Goal: Task Accomplishment & Management: Use online tool/utility

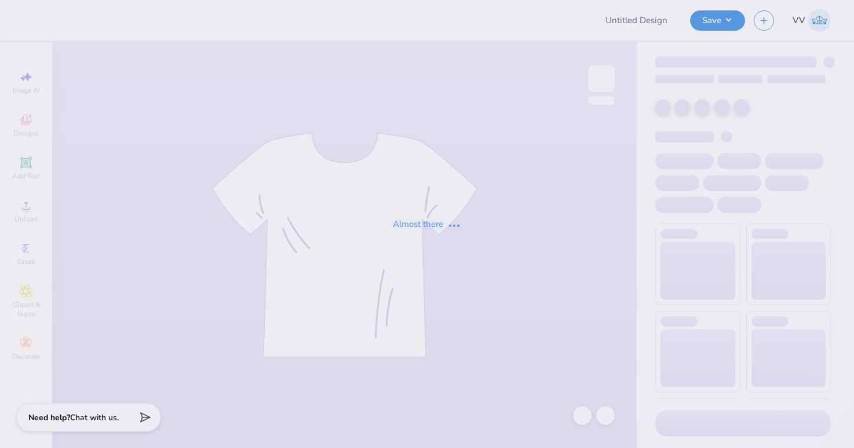
type input "Alison Kacerik : Temple University"
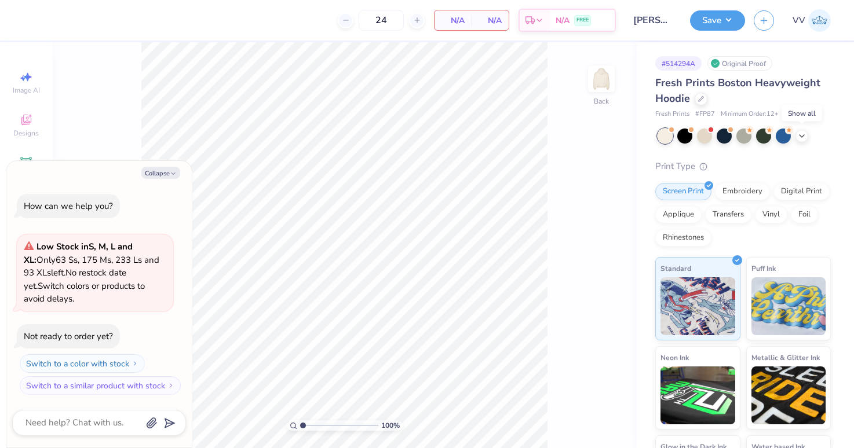
click at [802, 134] on icon at bounding box center [801, 136] width 9 height 9
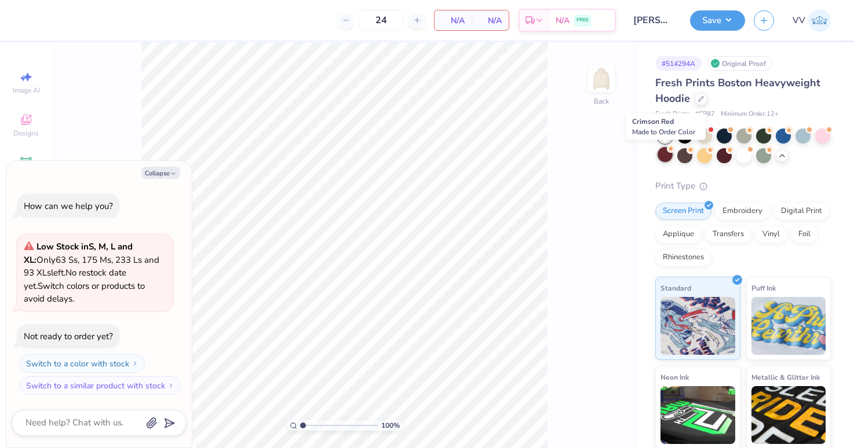
click at [665, 154] on div at bounding box center [665, 154] width 15 height 15
type textarea "x"
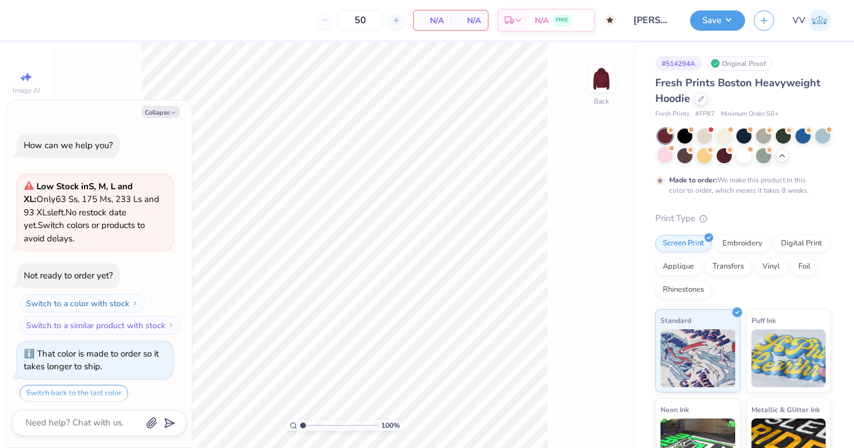
type input "50"
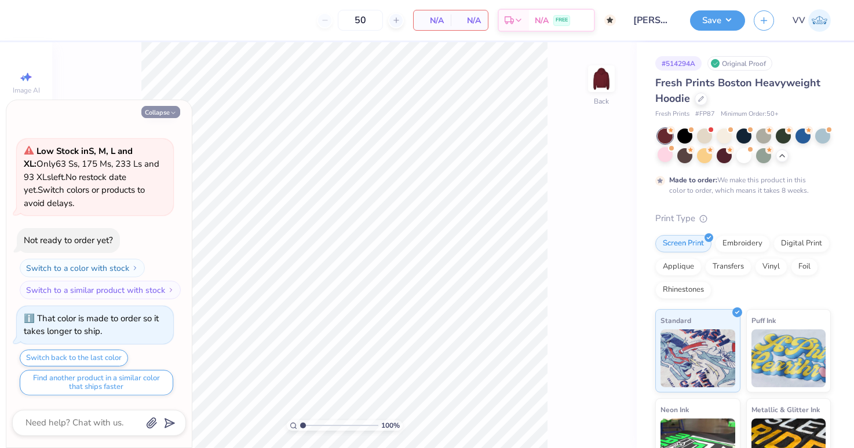
click at [158, 114] on button "Collapse" at bounding box center [160, 112] width 39 height 12
type textarea "x"
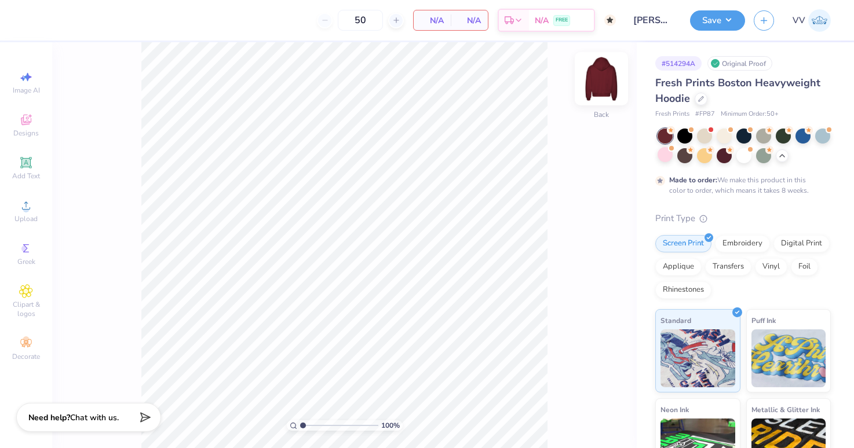
click at [601, 82] on img at bounding box center [601, 79] width 46 height 46
click at [27, 207] on circle at bounding box center [26, 209] width 6 height 6
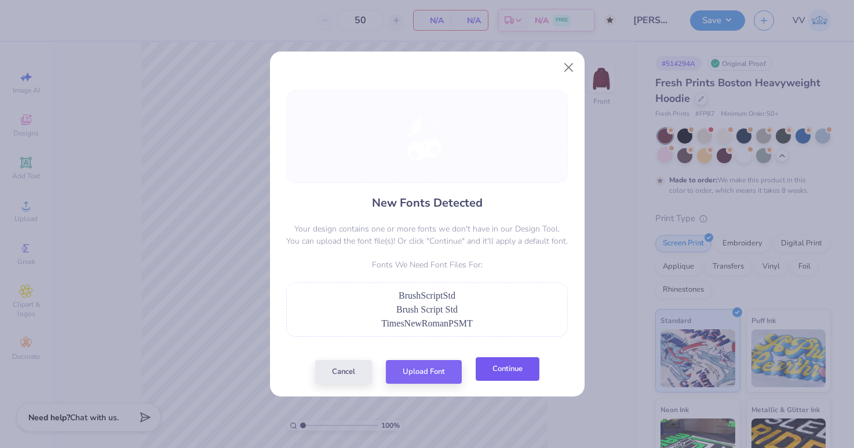
click at [510, 376] on button "Continue" at bounding box center [508, 369] width 64 height 24
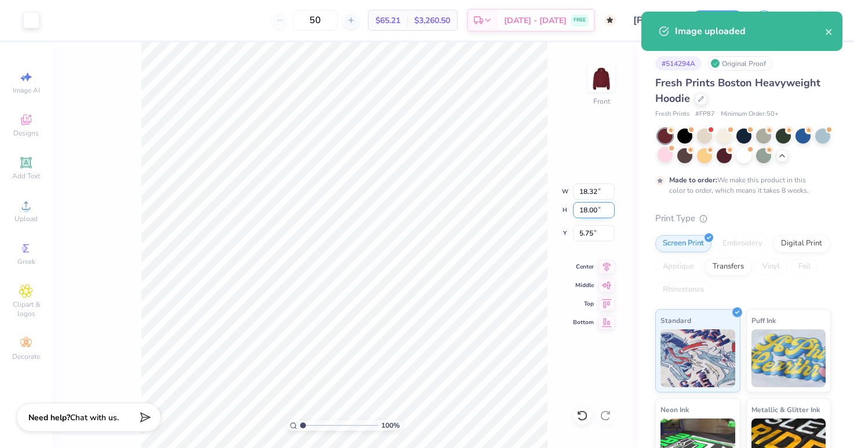
click at [594, 210] on input "18.00" at bounding box center [594, 210] width 42 height 16
type input "15"
type input "15.27"
type input "15.00"
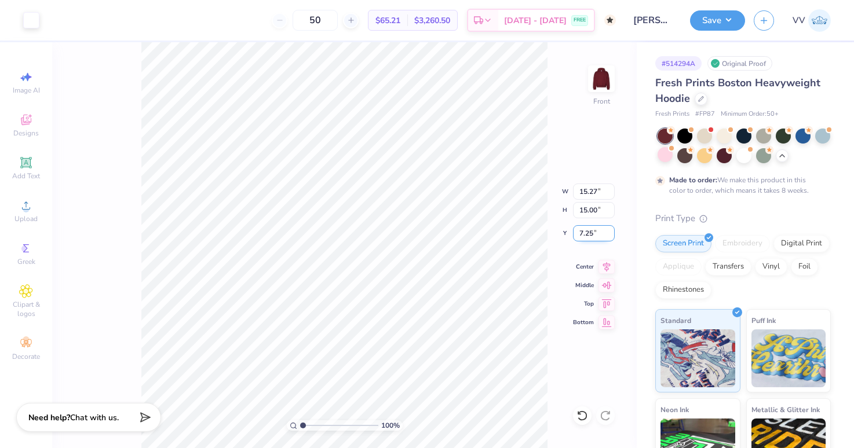
click at [594, 234] on input "7.25" at bounding box center [594, 233] width 42 height 16
type input "6.00"
type input "4.69"
type input "1.37"
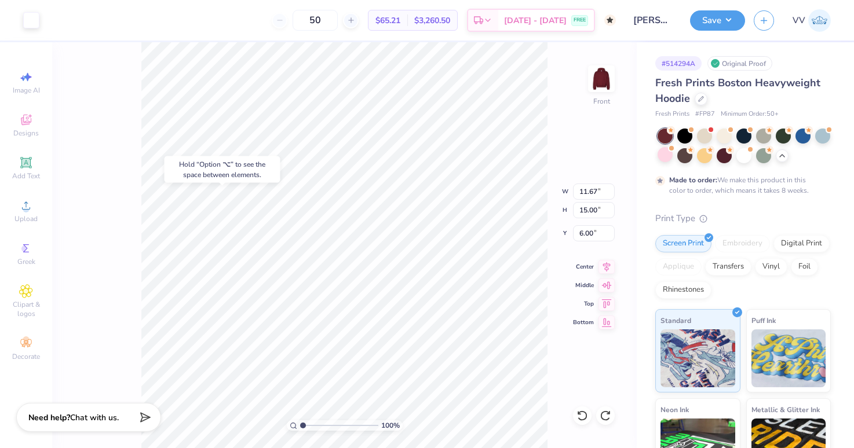
type input "6.88"
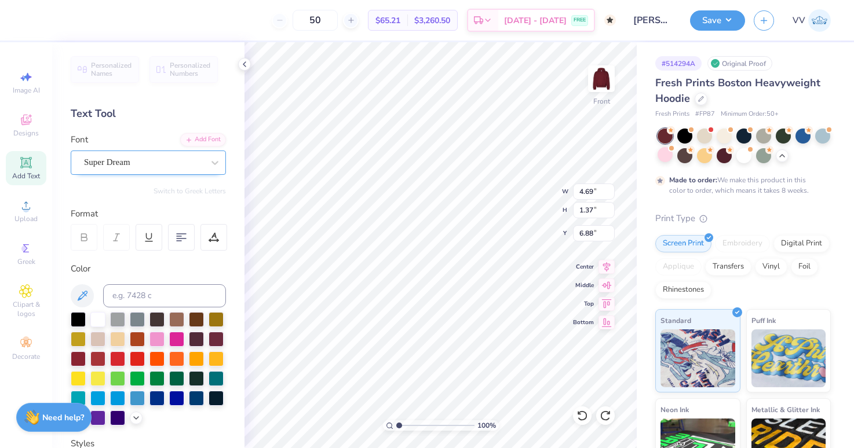
click at [108, 157] on div "Super Dream" at bounding box center [144, 163] width 122 height 18
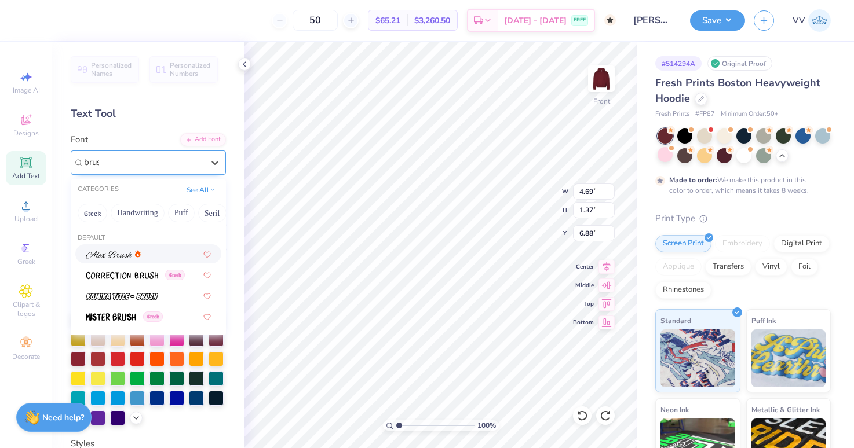
type input "brush"
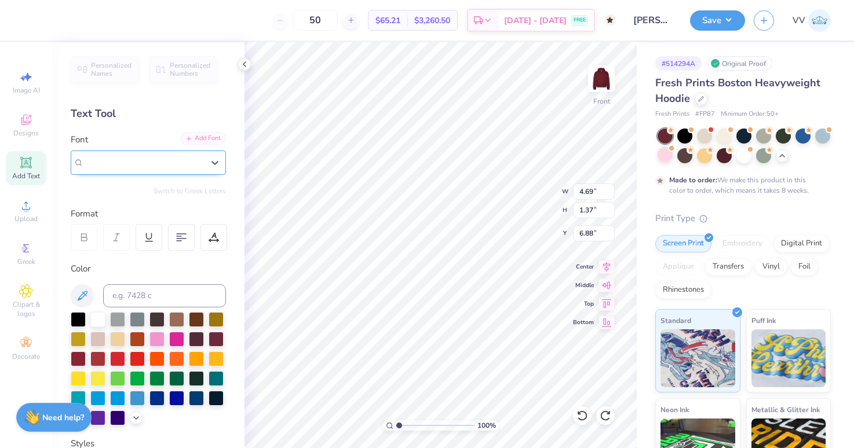
click at [203, 138] on div "Add Font" at bounding box center [203, 138] width 46 height 13
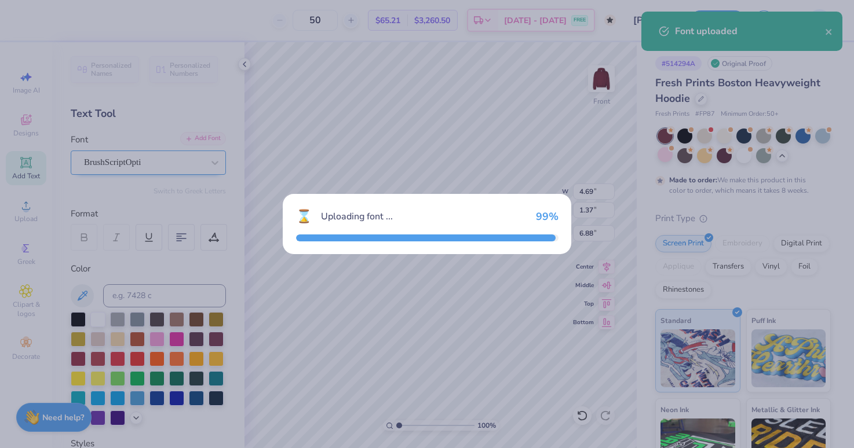
type input "3.36"
type input "1.29"
type input "6.87"
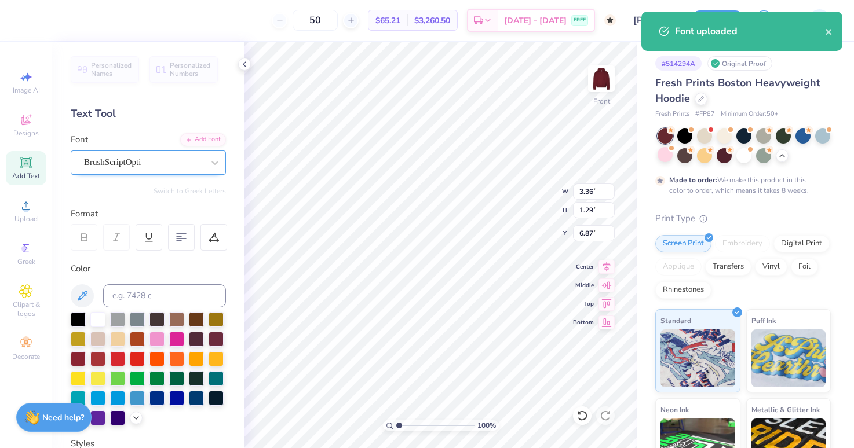
type input "7.00"
type input "1.27"
type input "8.29"
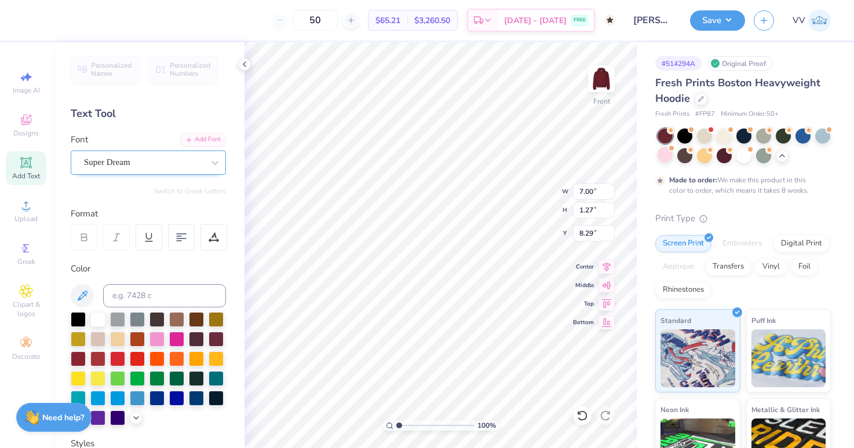
click at [105, 159] on div "Super Dream" at bounding box center [144, 163] width 122 height 18
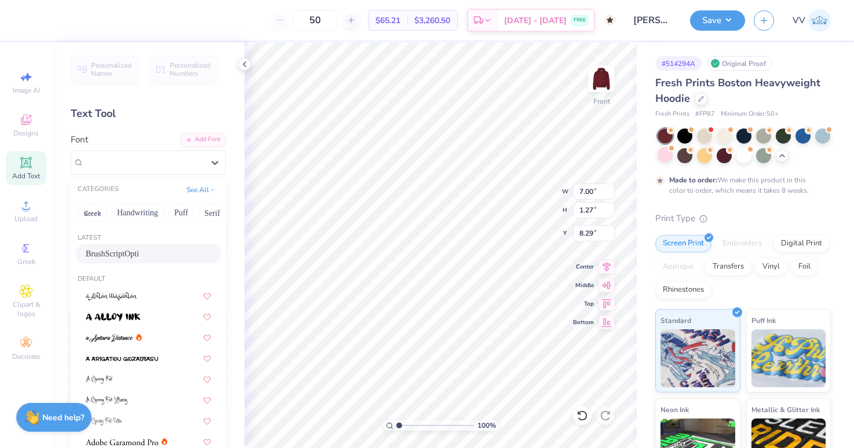
click at [122, 251] on span "BrushScriptOpti" at bounding box center [112, 254] width 53 height 12
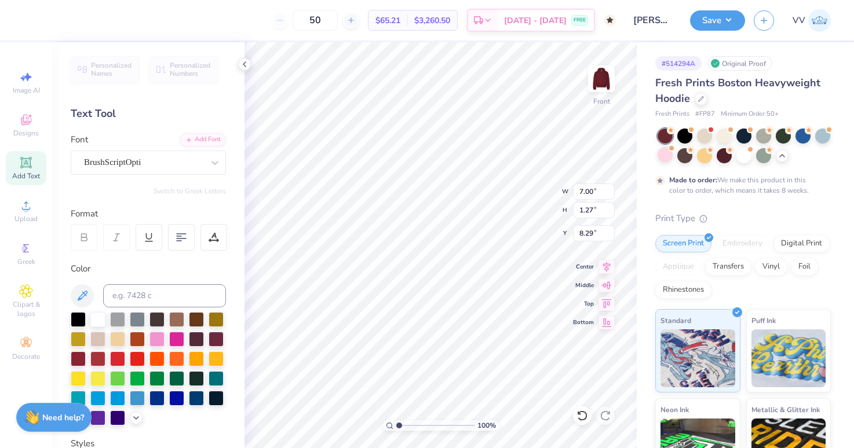
type input "5.11"
type input "1.32"
type input "8.27"
type input "2.00"
type input "1.71"
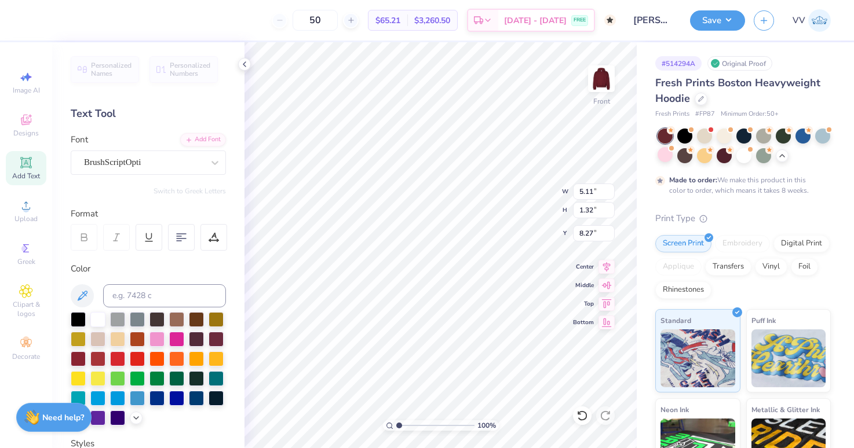
type input "18.02"
click at [156, 157] on div "Super Dream" at bounding box center [144, 163] width 122 height 18
click at [119, 260] on span "Times New Roman" at bounding box center [117, 254] width 63 height 12
type input "times"
type input "2.04"
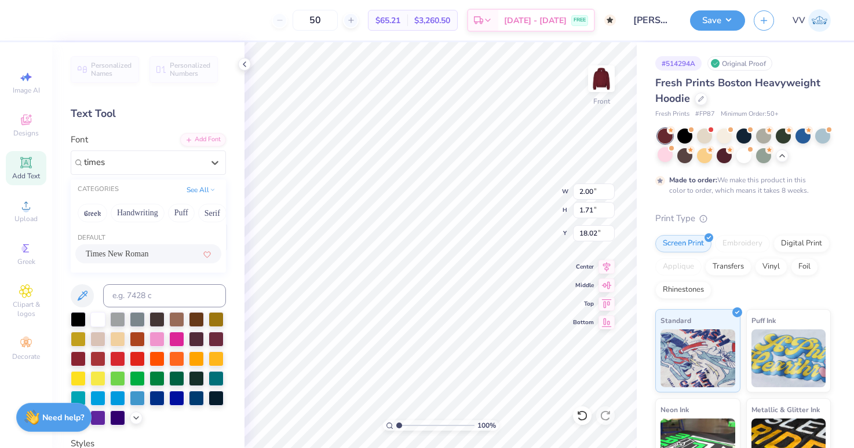
type input "1.66"
type input "18.04"
type input "2.43"
type input "1.78"
type input "16.14"
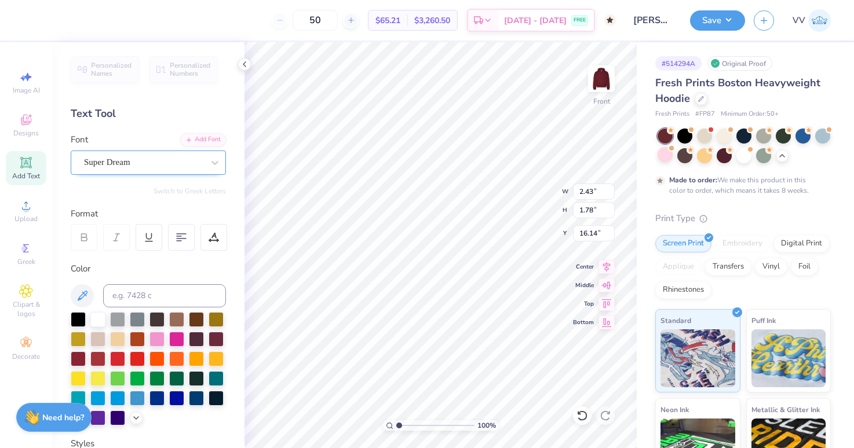
click at [109, 170] on div at bounding box center [143, 163] width 119 height 16
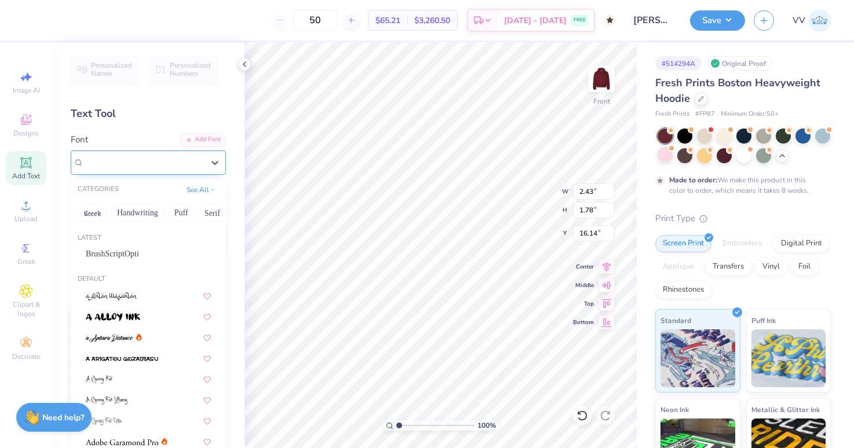
paste input "times"
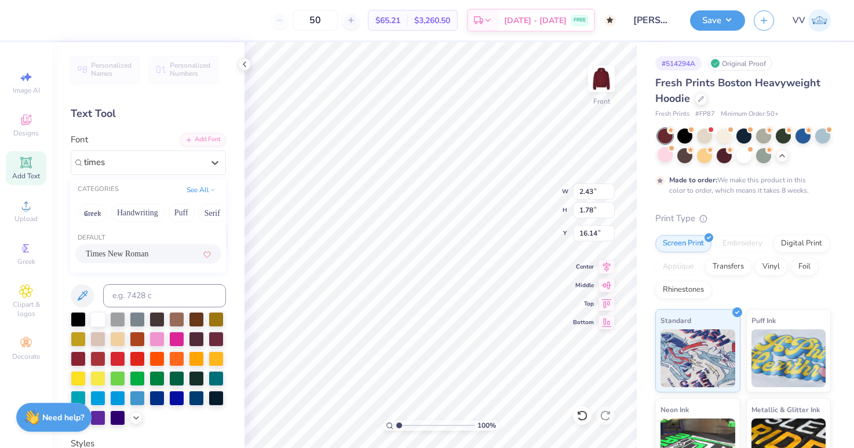
click at [154, 250] on div "Times New Roman" at bounding box center [148, 254] width 125 height 12
type input "times"
type input "2.04"
type input "1.63"
type input "16.27"
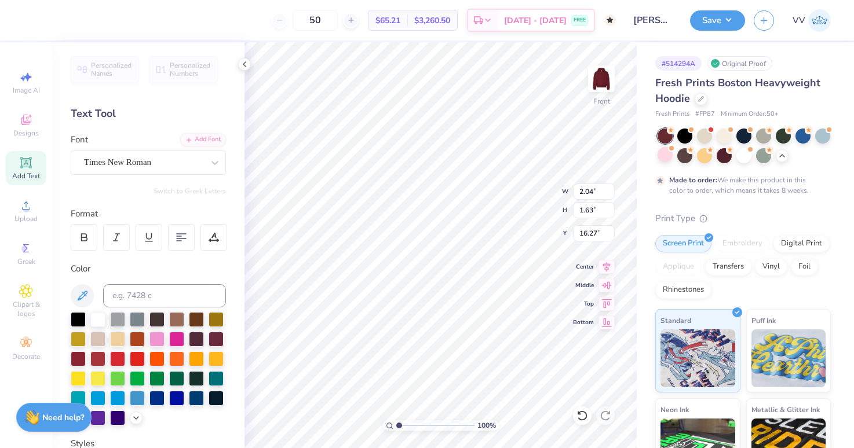
type input "2.57"
click at [411, 426] on input "range" at bounding box center [435, 426] width 78 height 10
type input "16.40"
type input "1"
click at [389, 429] on div "100 %" at bounding box center [441, 426] width 116 height 10
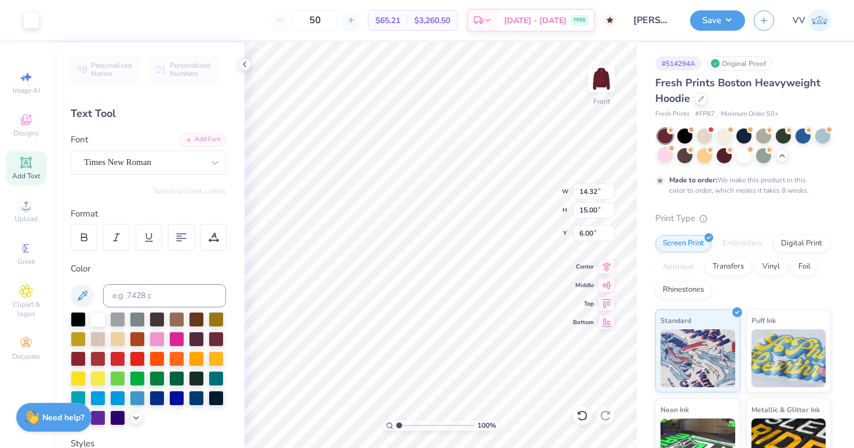
type input "6.84"
type input "2.71"
type input "6.81"
click at [17, 208] on div "Upload" at bounding box center [26, 211] width 41 height 34
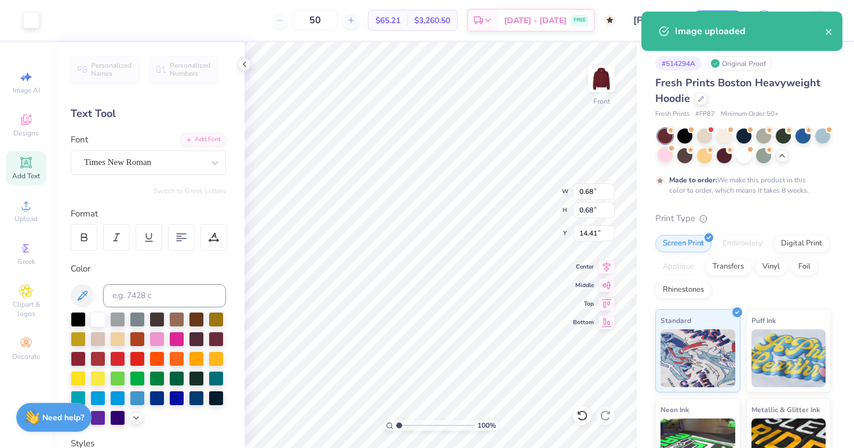
type input "8.18"
type input "4.22"
click at [423, 425] on input "range" at bounding box center [435, 426] width 78 height 10
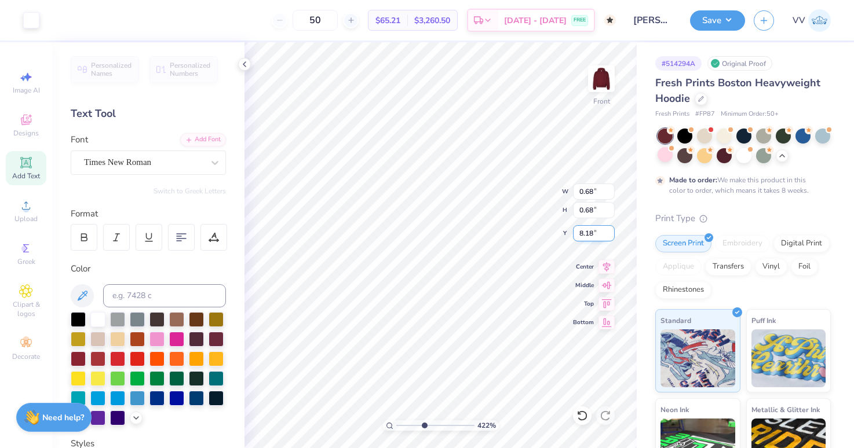
type input "0.28"
type input "8.34"
drag, startPoint x: 385, startPoint y: 426, endPoint x: 367, endPoint y: 426, distance: 18.0
type input "1"
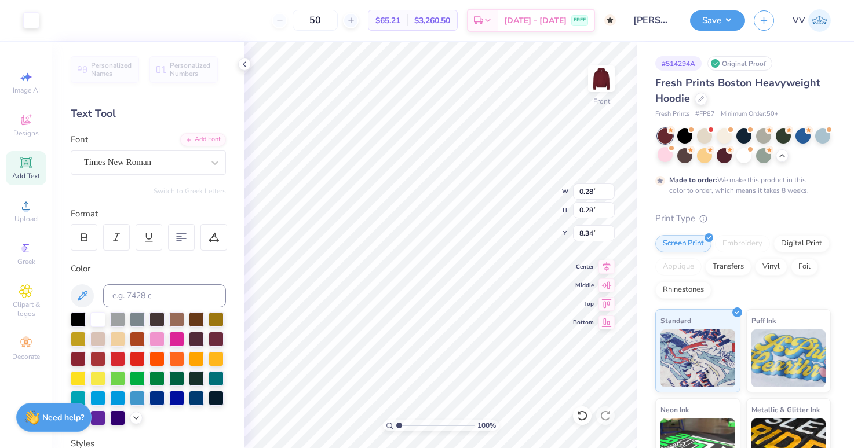
click at [396, 426] on input "range" at bounding box center [435, 426] width 78 height 10
click at [586, 191] on input "13.55" at bounding box center [594, 192] width 42 height 16
type input "12.50"
type input "13.84"
type input "5.89"
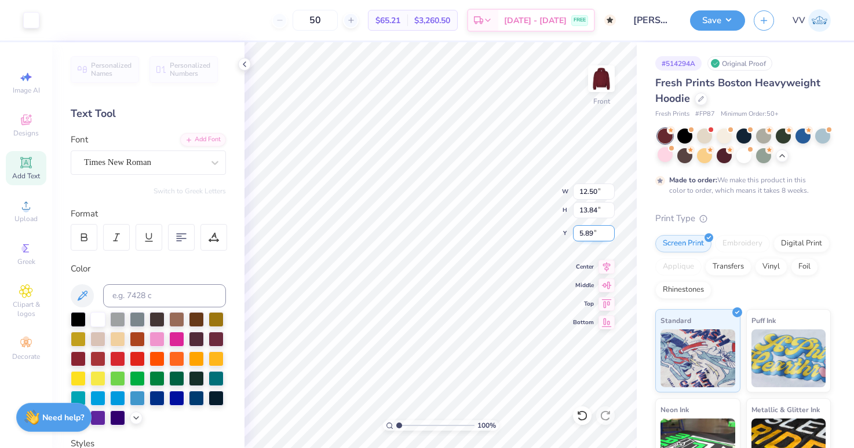
click at [587, 231] on input "5.89" at bounding box center [594, 233] width 42 height 16
type input "6.00"
click at [726, 19] on button "Save" at bounding box center [717, 19] width 55 height 20
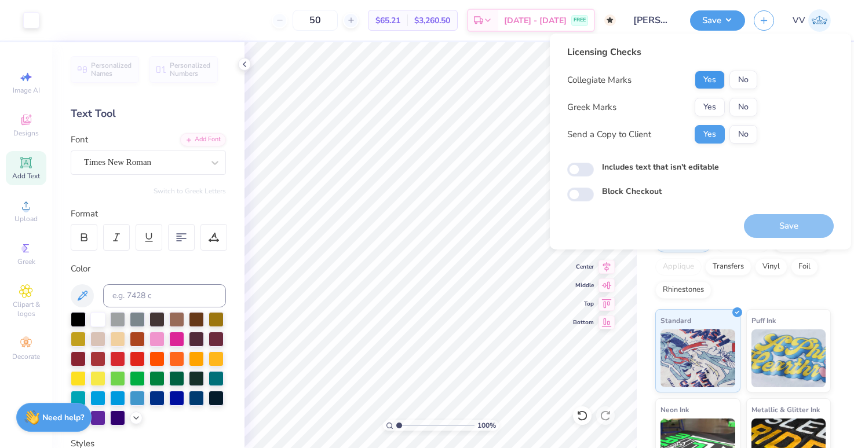
click at [705, 81] on button "Yes" at bounding box center [710, 80] width 30 height 19
click at [747, 105] on button "No" at bounding box center [743, 107] width 28 height 19
drag, startPoint x: 787, startPoint y: 231, endPoint x: 687, endPoint y: 161, distance: 122.3
click at [787, 231] on button "Save" at bounding box center [789, 226] width 90 height 24
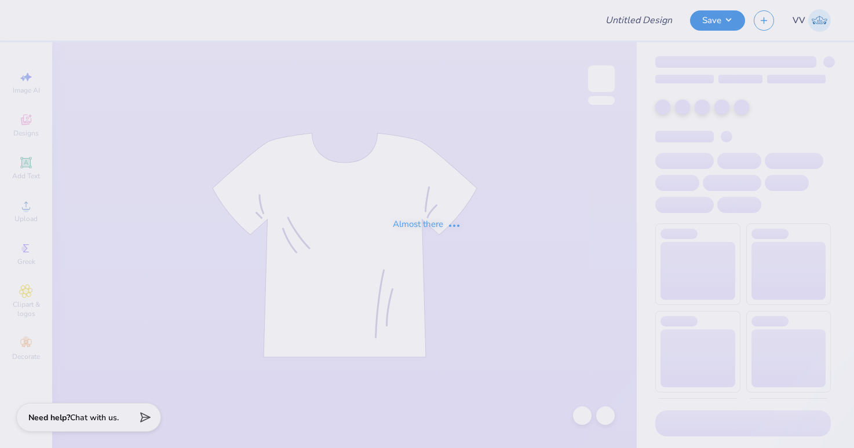
type input "Hoops For Hope"
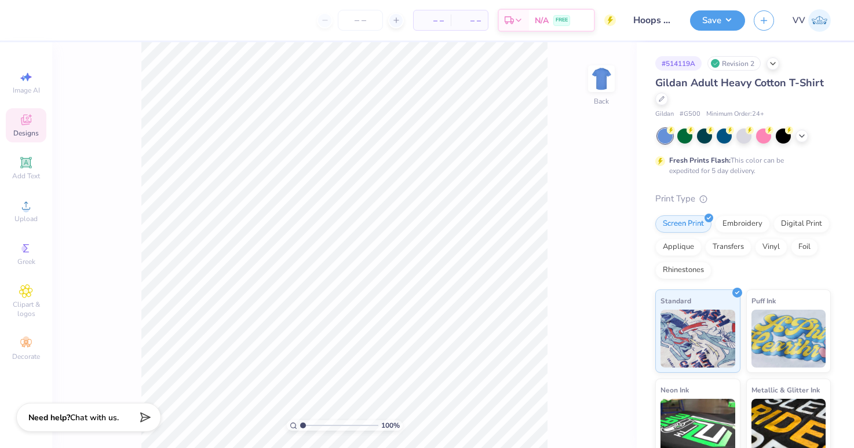
click at [34, 126] on div "Designs" at bounding box center [26, 125] width 41 height 34
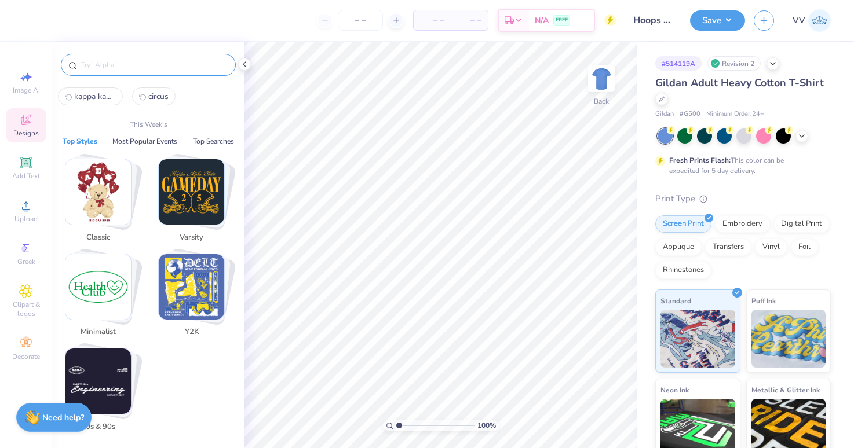
click at [114, 65] on input "text" at bounding box center [154, 65] width 148 height 12
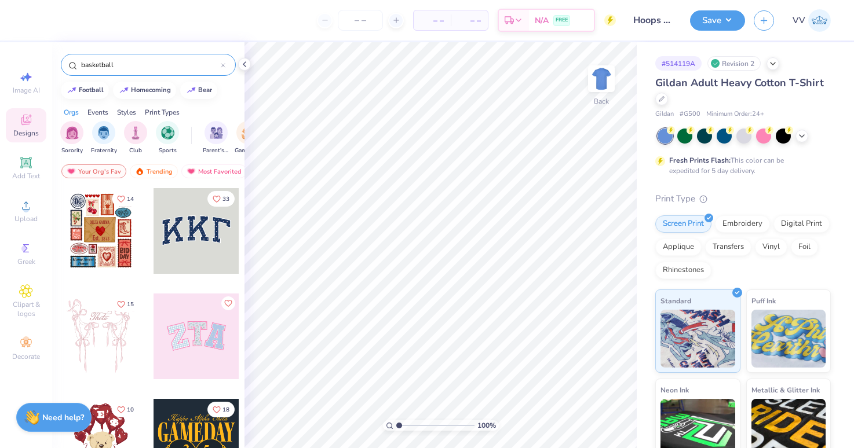
type input "basketball"
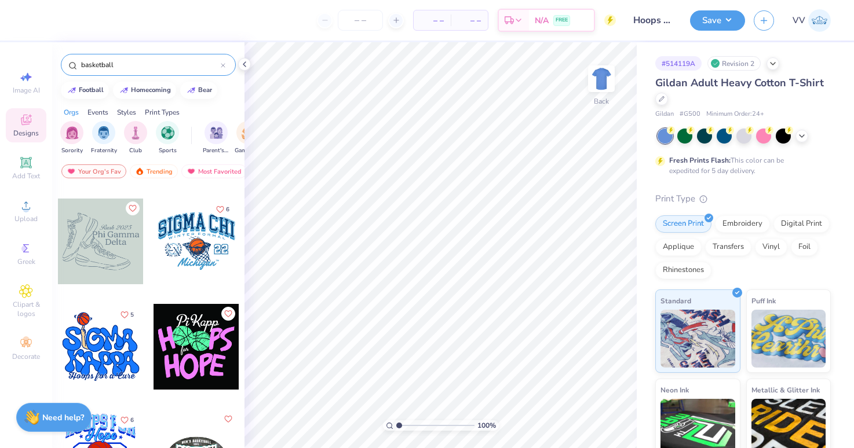
scroll to position [184, 0]
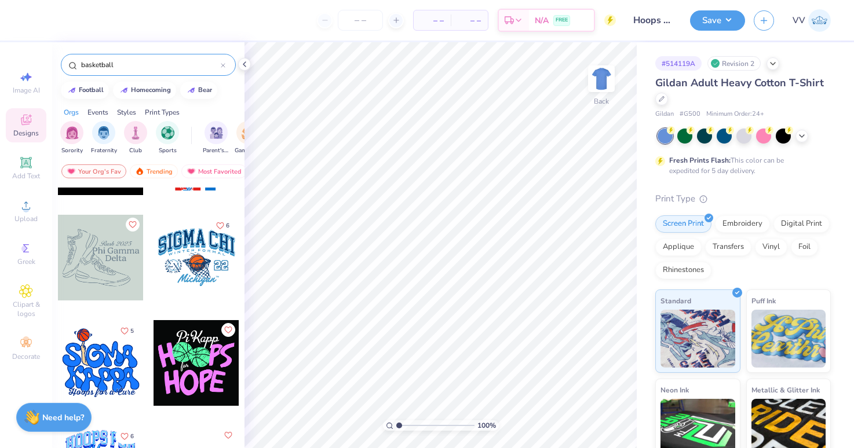
click at [182, 265] on div at bounding box center [197, 258] width 86 height 86
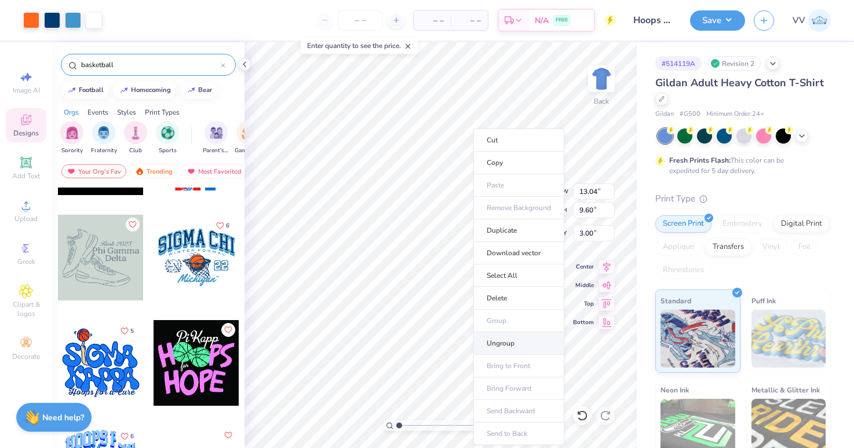
click at [510, 344] on li "Ungroup" at bounding box center [518, 344] width 91 height 23
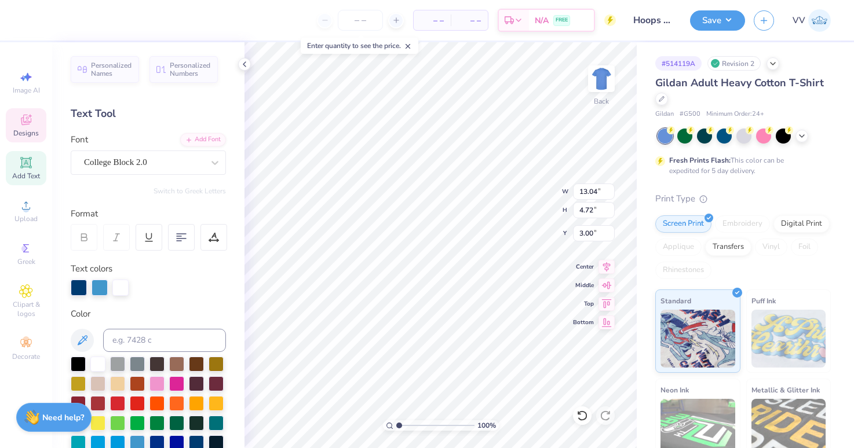
scroll to position [0, 5]
type textarea "KAPPA KAPPA GAMMA"
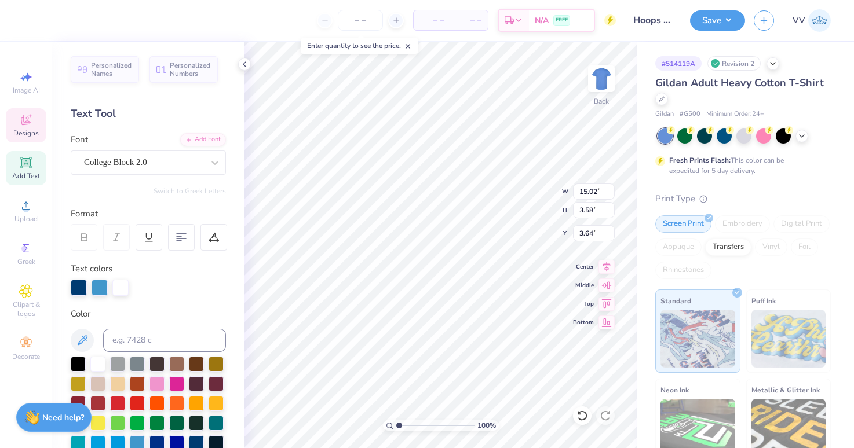
type input "15.02"
type input "3.58"
type input "3.64"
click at [582, 188] on input "15.02" at bounding box center [594, 192] width 42 height 16
type input "13.00"
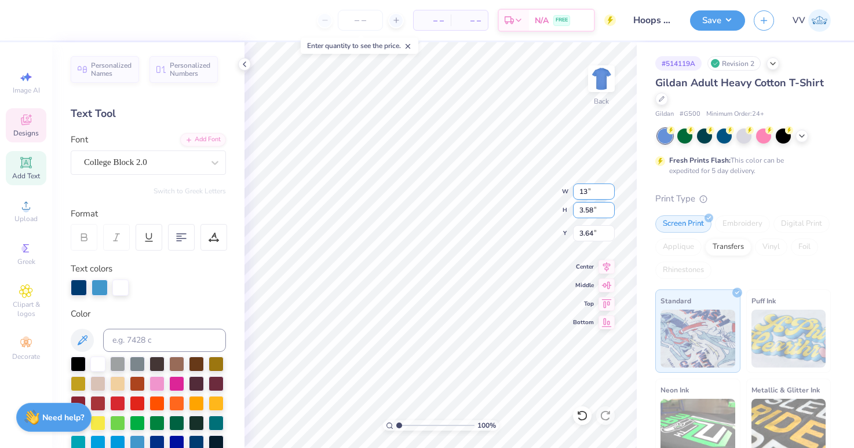
type input "3.10"
type input "3.88"
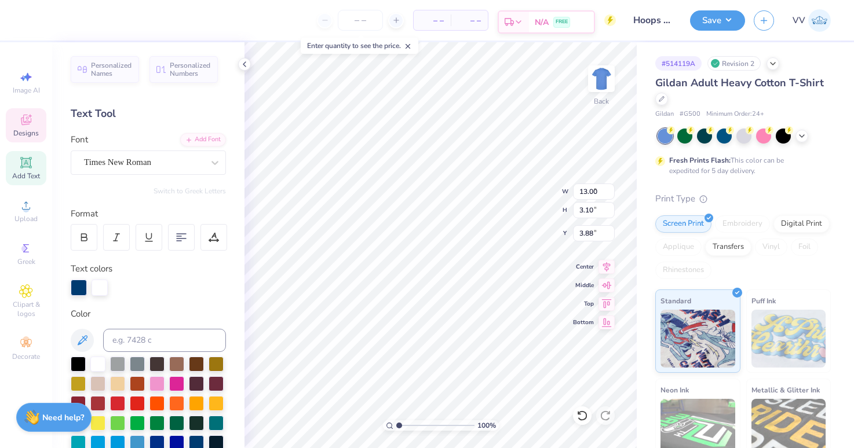
type input "0.79"
type input "1.22"
type input "8.39"
type input "2.3"
click at [408, 425] on input "range" at bounding box center [435, 426] width 78 height 10
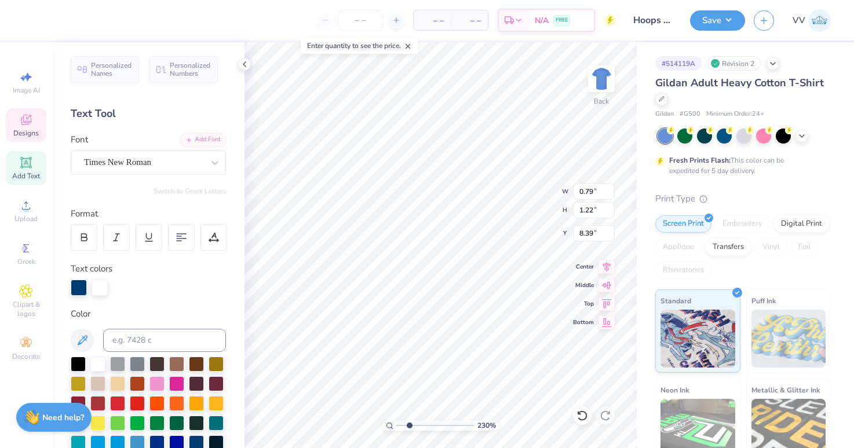
type textarea "W"
type input "1.05"
type input "8.82"
type textarea "V"
type input "1.20"
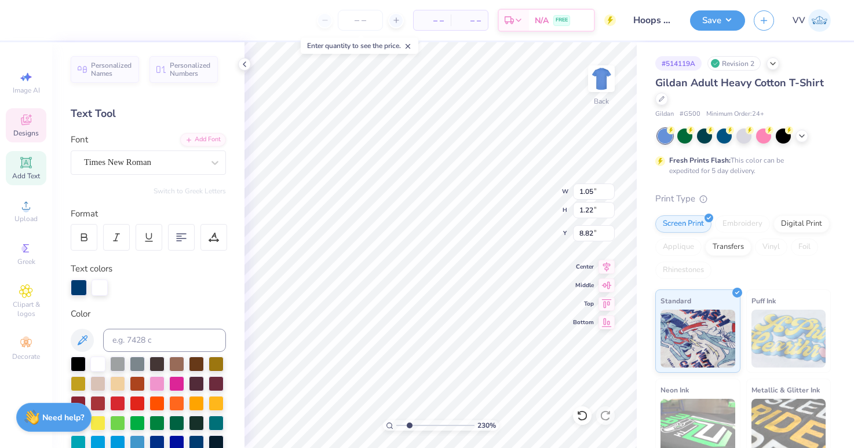
type input "1.18"
type input "8.86"
type input "2.26"
type input "1.61"
type input "8.43"
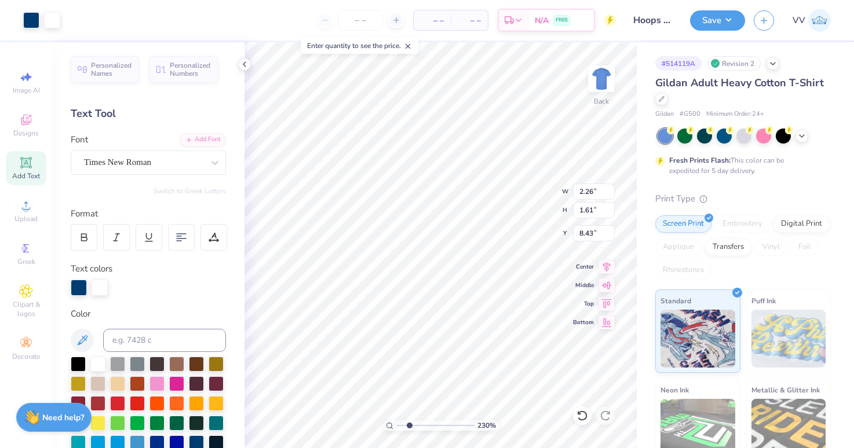
type input "2.05"
type input "1.46"
type input "8.61"
type input "3.71"
click at [419, 423] on input "range" at bounding box center [435, 426] width 78 height 10
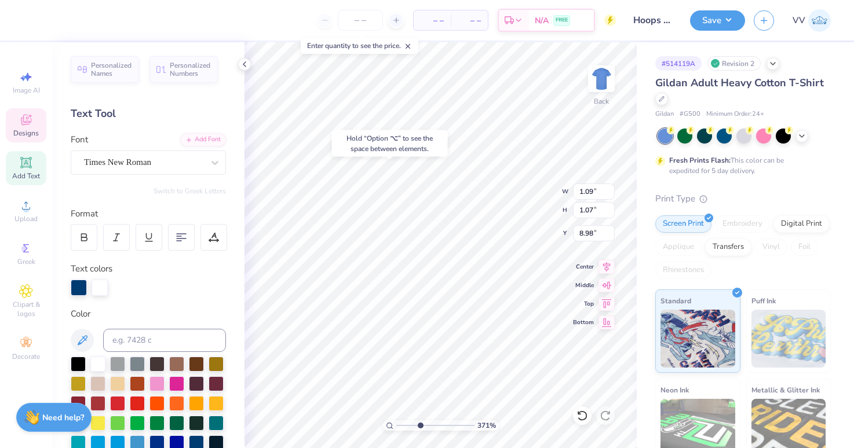
type input "8.98"
type input "2.37"
type input "1.43"
type input "8.54"
type input "2.16"
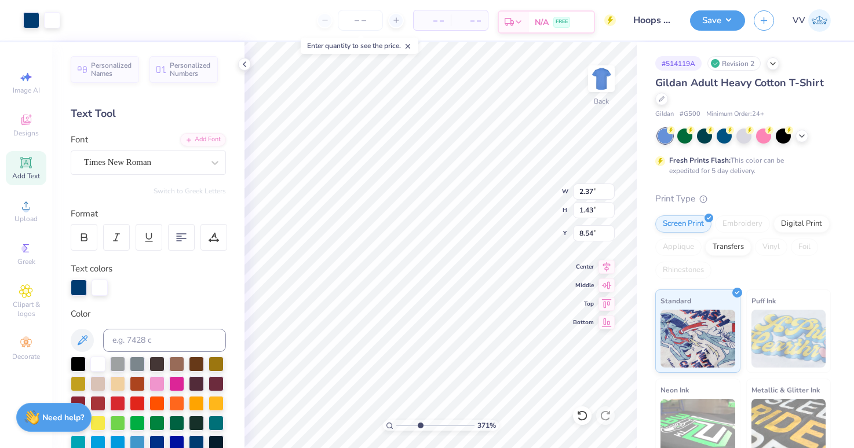
type input "1.30"
type input "8.70"
type input "2.09"
type input "1.26"
type input "8.69"
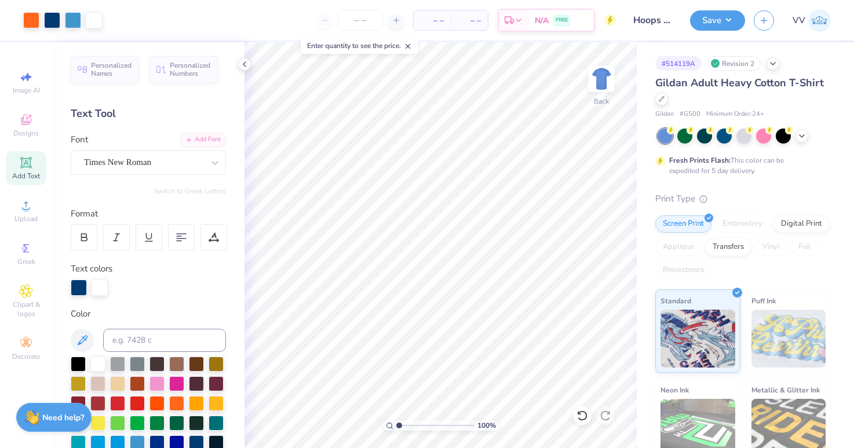
click at [379, 426] on div "100 %" at bounding box center [441, 245] width 406 height 406
click at [67, 19] on div at bounding box center [73, 19] width 16 height 16
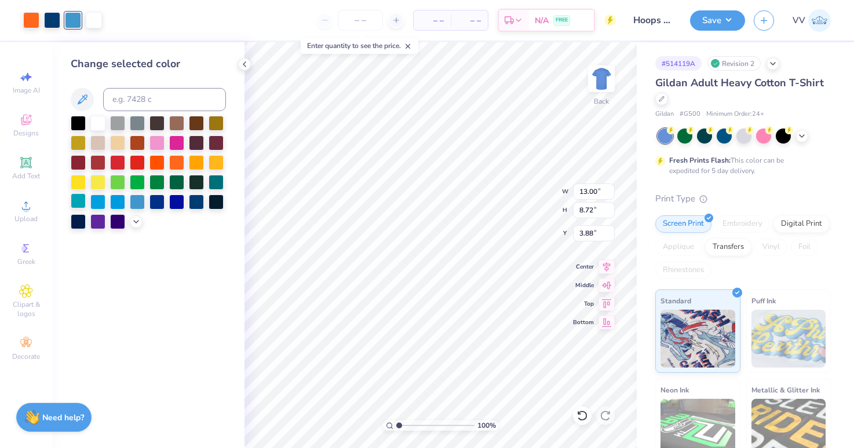
click at [84, 204] on div at bounding box center [78, 200] width 15 height 15
click at [138, 220] on icon at bounding box center [136, 220] width 9 height 9
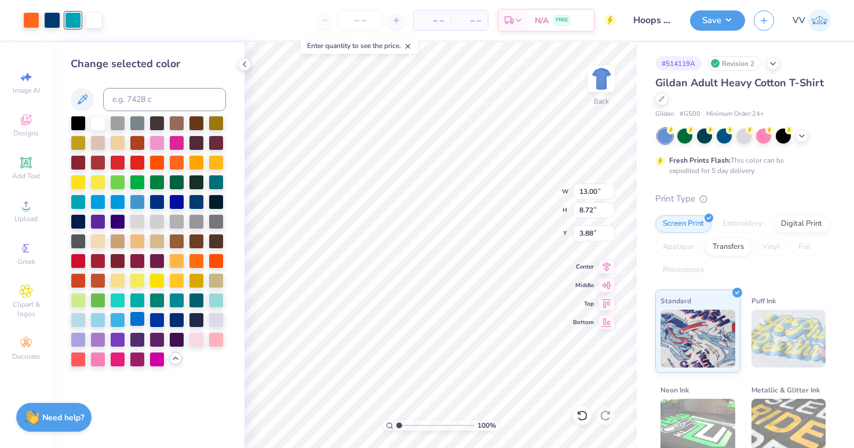
click at [138, 319] on div at bounding box center [137, 319] width 15 height 15
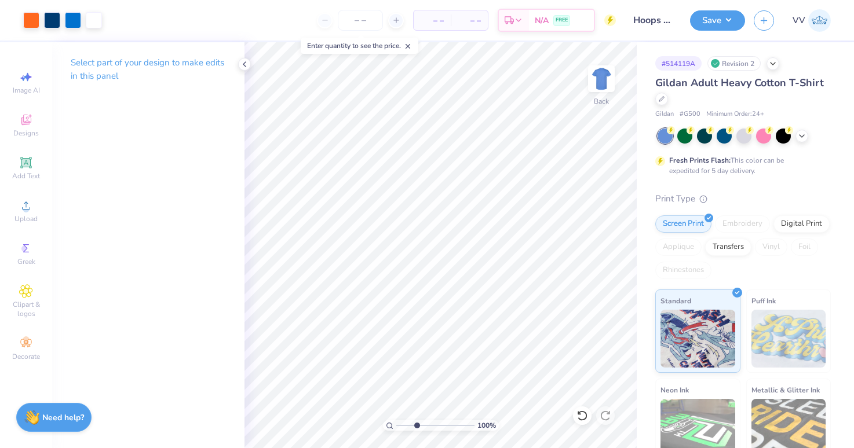
click at [416, 424] on input "range" at bounding box center [435, 426] width 78 height 10
drag, startPoint x: 414, startPoint y: 427, endPoint x: 404, endPoint y: 430, distance: 11.0
click at [404, 430] on input "range" at bounding box center [435, 426] width 78 height 10
type input "1"
click at [396, 427] on input "range" at bounding box center [435, 426] width 78 height 10
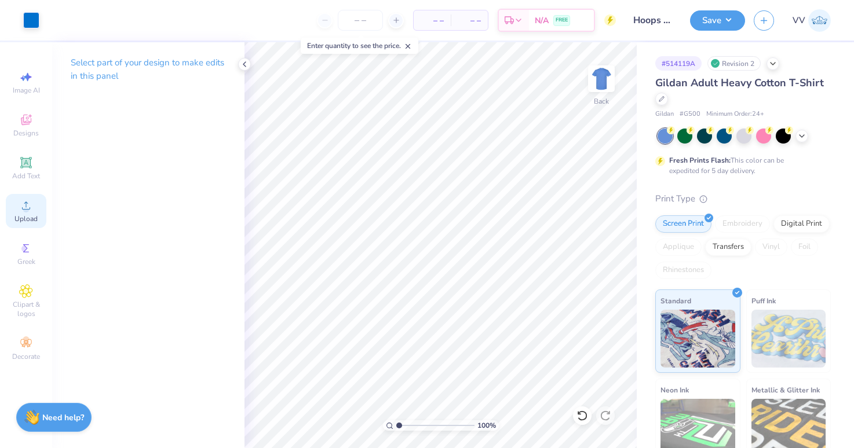
click at [23, 206] on icon at bounding box center [26, 206] width 14 height 14
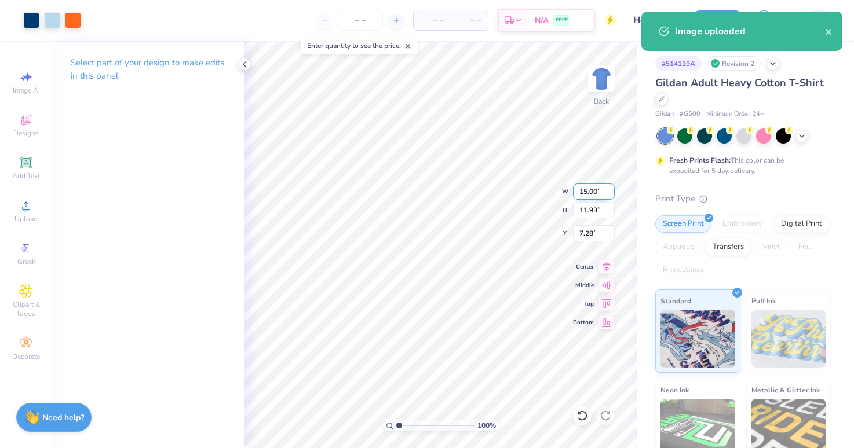
click at [596, 188] on input "15.00" at bounding box center [594, 192] width 42 height 16
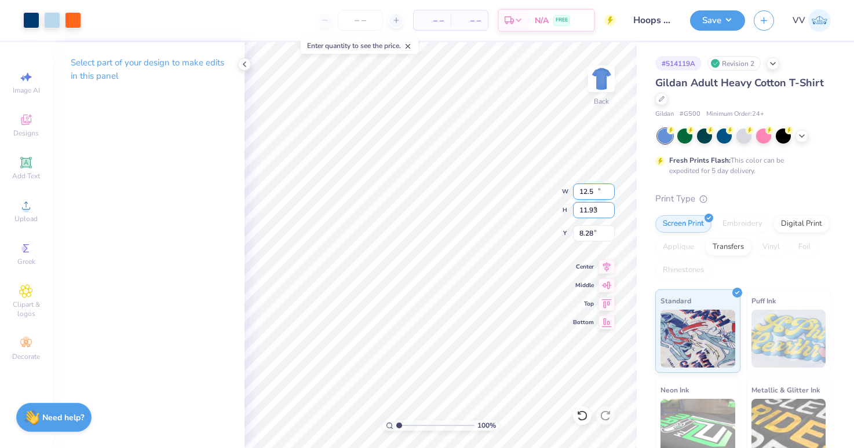
type input "12.50"
type input "9.95"
type input "3.00"
type input "9.56"
type input "1.14"
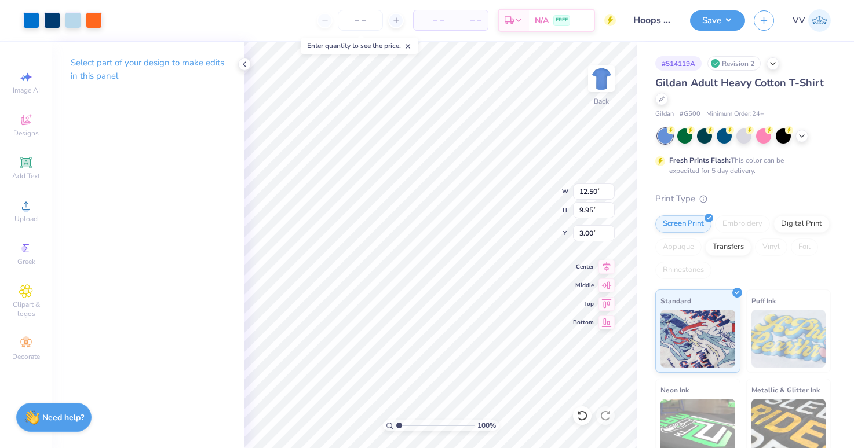
type input "5.51"
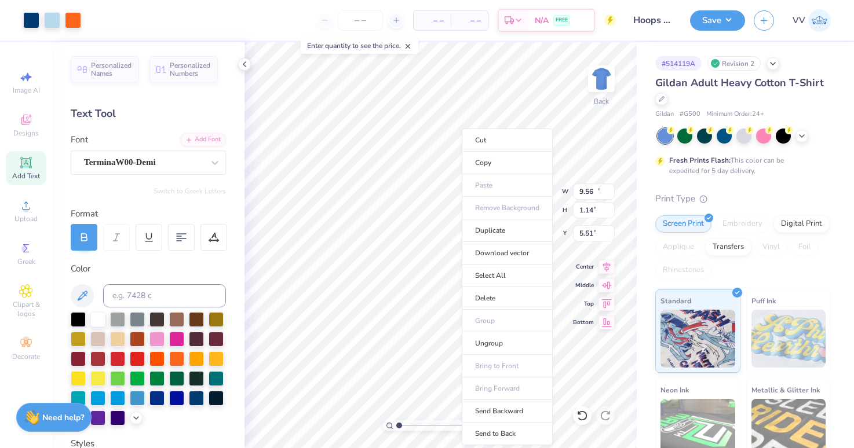
type input "12.50"
type input "9.95"
type input "3.00"
click at [508, 433] on li "Send to Back" at bounding box center [507, 434] width 91 height 23
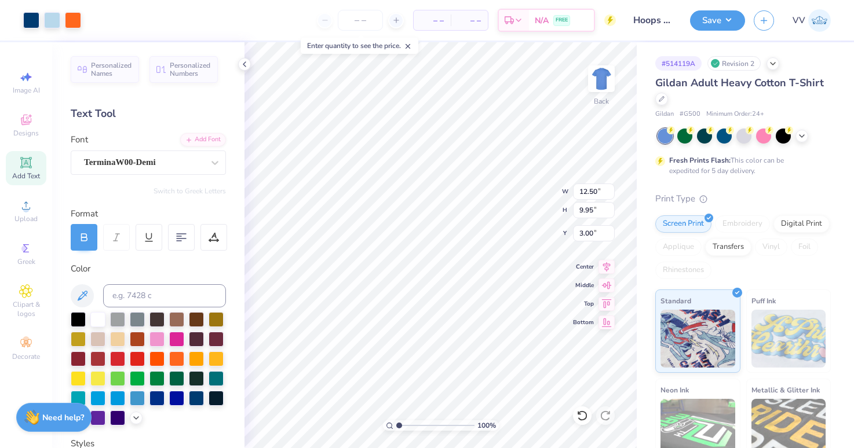
type input "9.56"
type input "1.14"
type input "6.45"
click at [136, 297] on input at bounding box center [164, 295] width 123 height 23
type input "290"
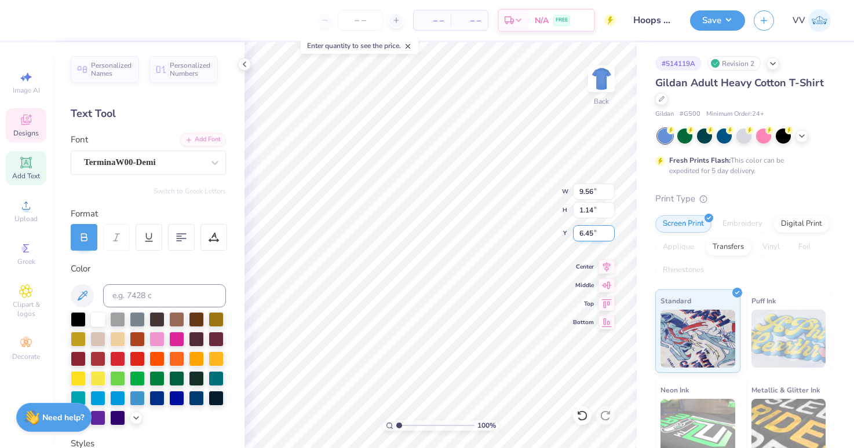
click at [595, 235] on input "6.45" at bounding box center [594, 233] width 42 height 16
type input "6.50"
type input "1.96"
click at [406, 425] on input "range" at bounding box center [435, 426] width 78 height 10
click at [590, 231] on input "6.50" at bounding box center [594, 233] width 42 height 16
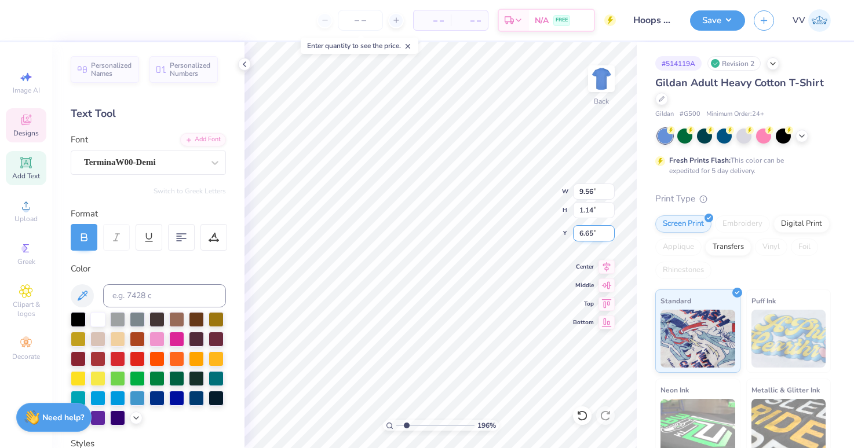
type input "6.65"
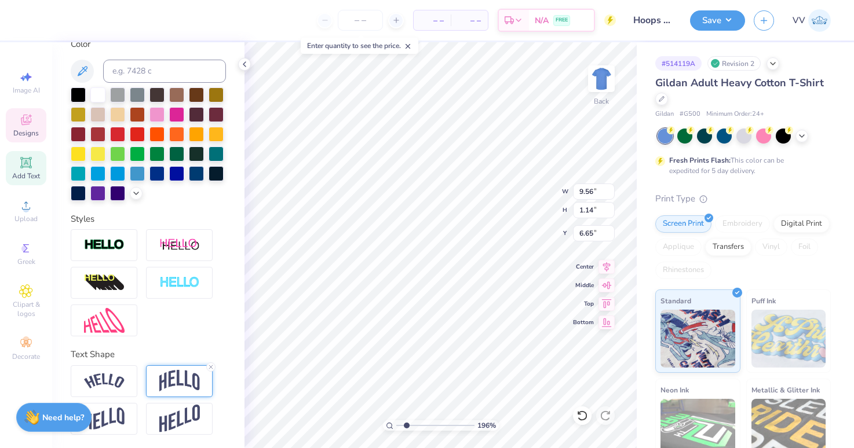
click at [184, 385] on img at bounding box center [179, 381] width 41 height 22
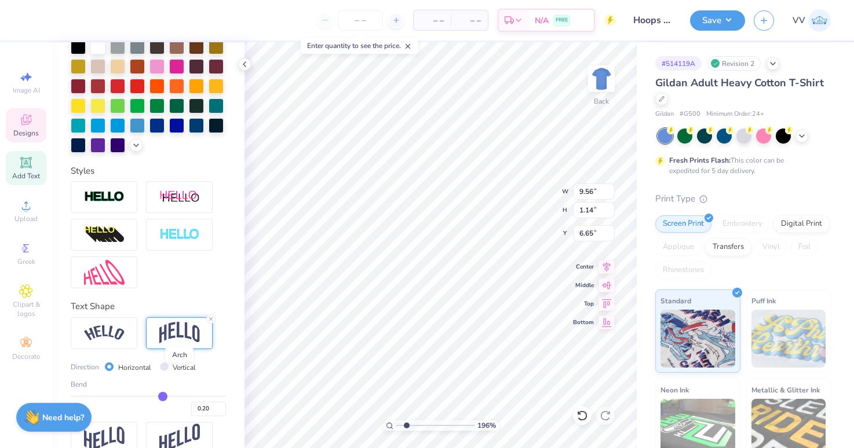
scroll to position [293, 0]
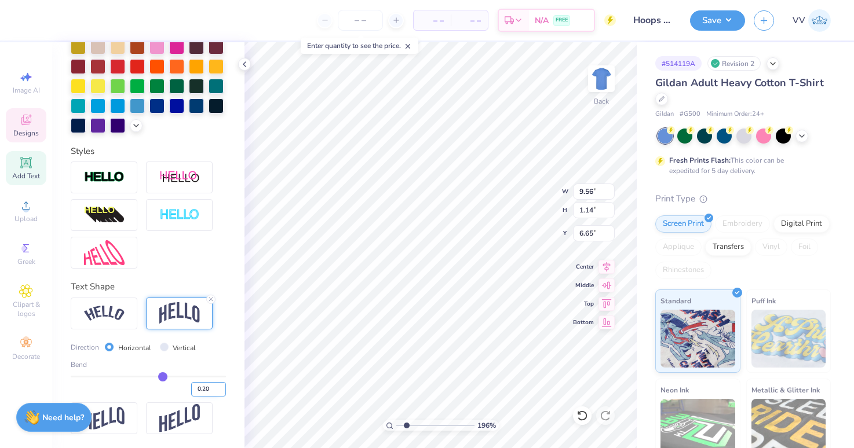
click at [212, 389] on input "0.20" at bounding box center [208, 389] width 35 height 14
type input ".25"
type input "0.25"
type input "1.34"
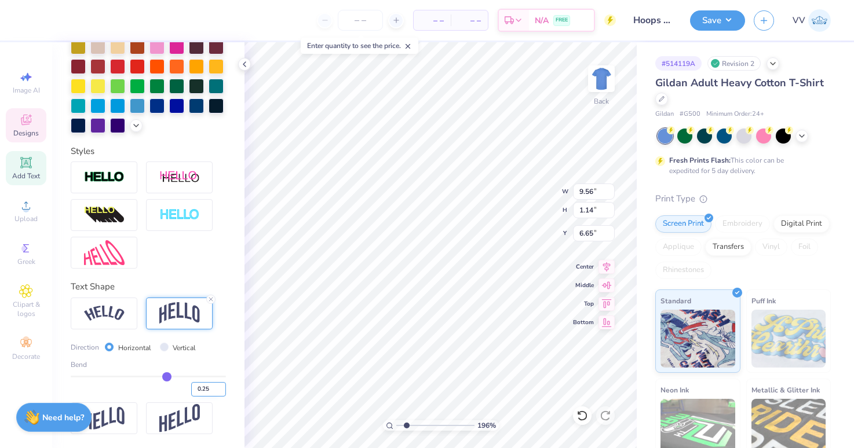
type input "6.55"
type input ".3"
type input "0.3"
type input "0.30"
type input "1.53"
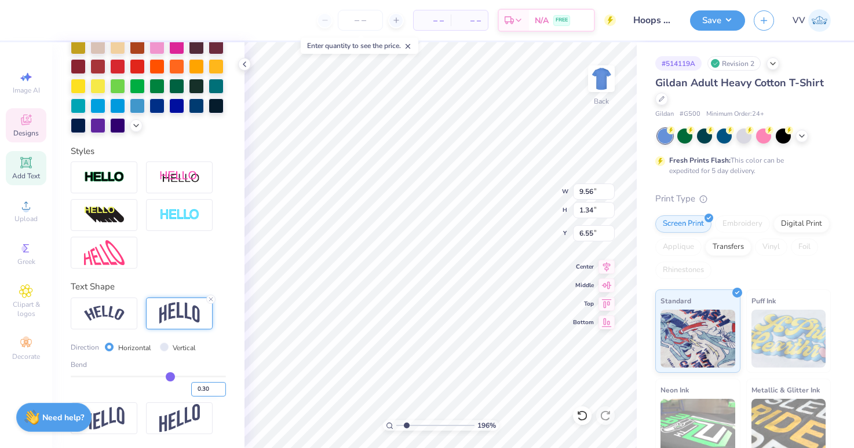
type input "6.45"
type input ".28"
type input "0.28"
type input "1.45"
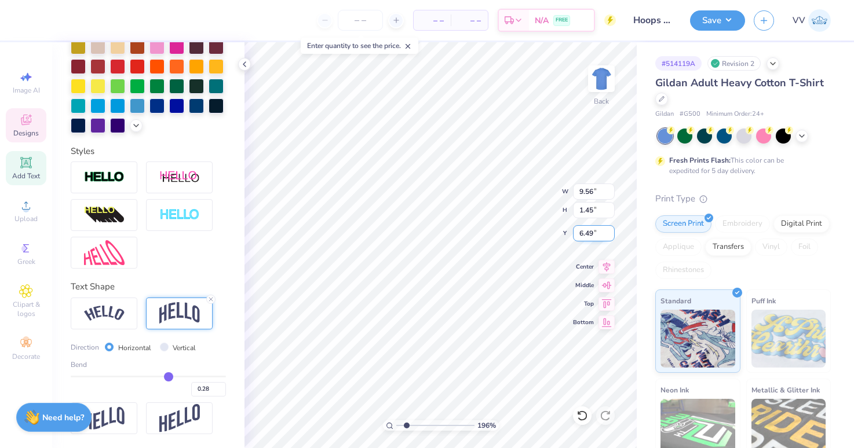
click at [583, 234] on input "6.49" at bounding box center [594, 233] width 42 height 16
type input "6.47"
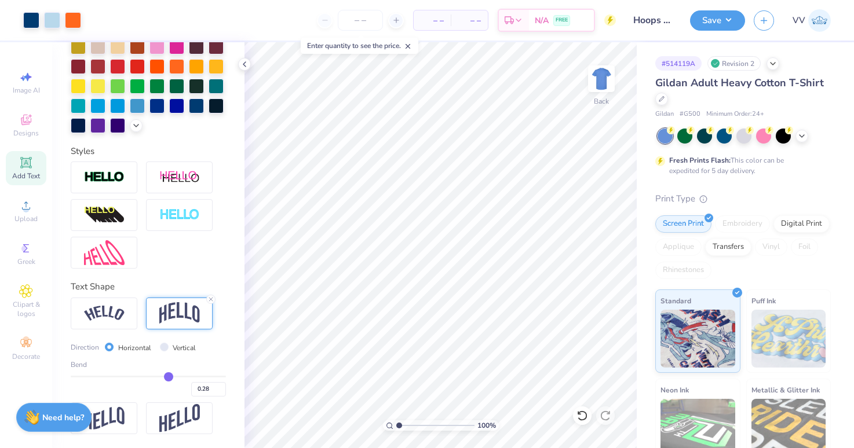
type input "1"
drag, startPoint x: 407, startPoint y: 427, endPoint x: 392, endPoint y: 429, distance: 15.2
click at [392, 429] on div "100 %" at bounding box center [441, 426] width 116 height 10
click at [703, 30] on div "Save" at bounding box center [717, 20] width 55 height 20
click at [708, 16] on button "Save" at bounding box center [717, 19] width 55 height 20
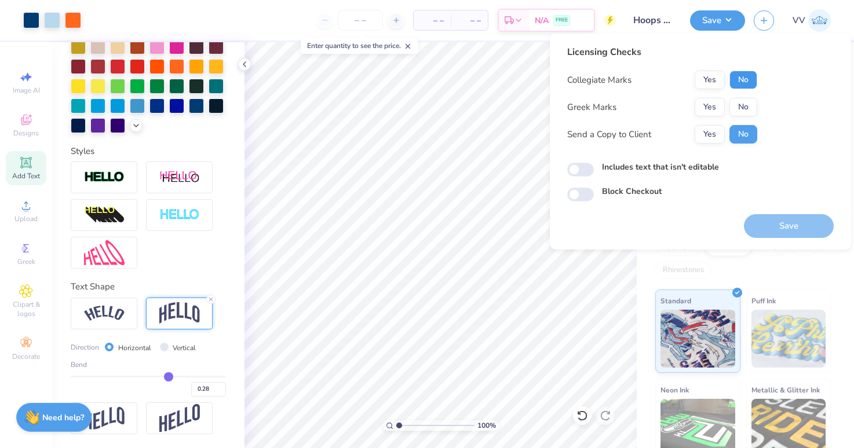
click at [744, 81] on button "No" at bounding box center [743, 80] width 28 height 19
click at [713, 101] on button "Yes" at bounding box center [710, 107] width 30 height 19
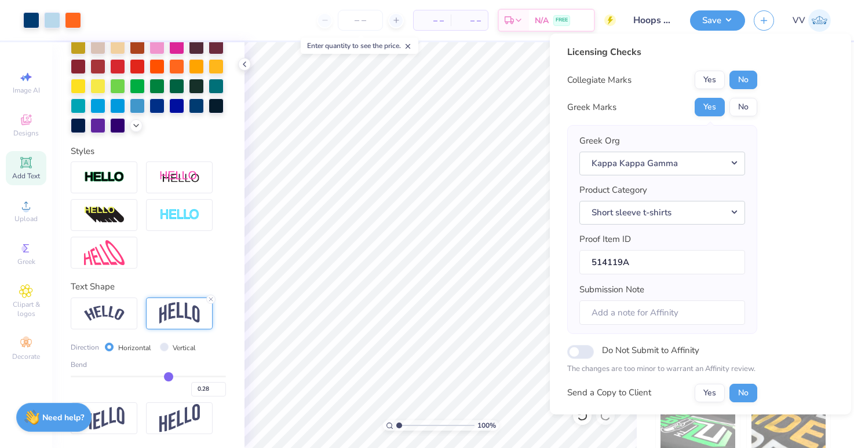
scroll to position [93, 0]
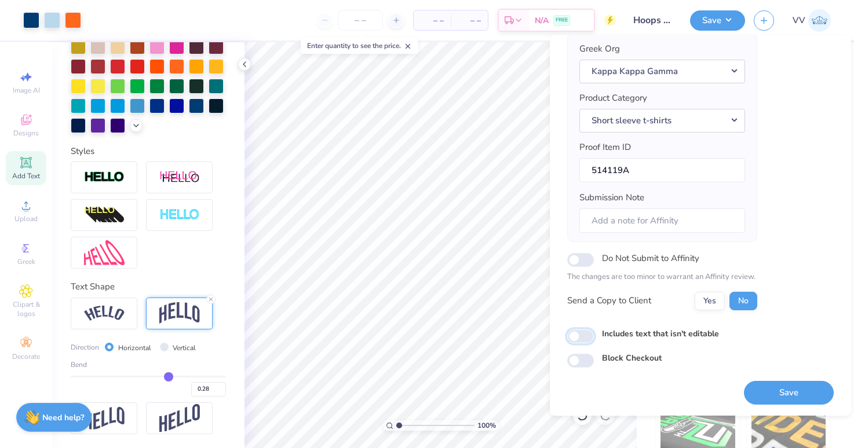
click at [576, 338] on input "Includes text that isn't editable" at bounding box center [580, 337] width 27 height 14
checkbox input "true"
click at [784, 388] on button "Save" at bounding box center [789, 393] width 90 height 24
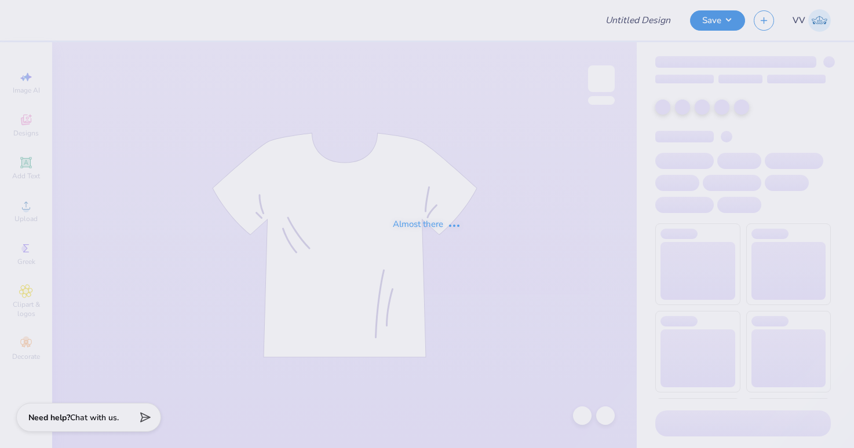
type input "Football Schedule"
